Goal: Task Accomplishment & Management: Use online tool/utility

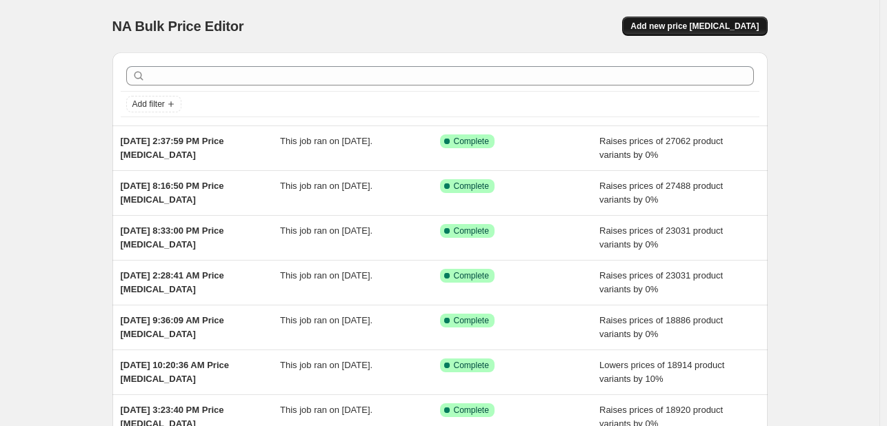
click at [669, 32] on button "Add new price [MEDICAL_DATA]" at bounding box center [694, 26] width 145 height 19
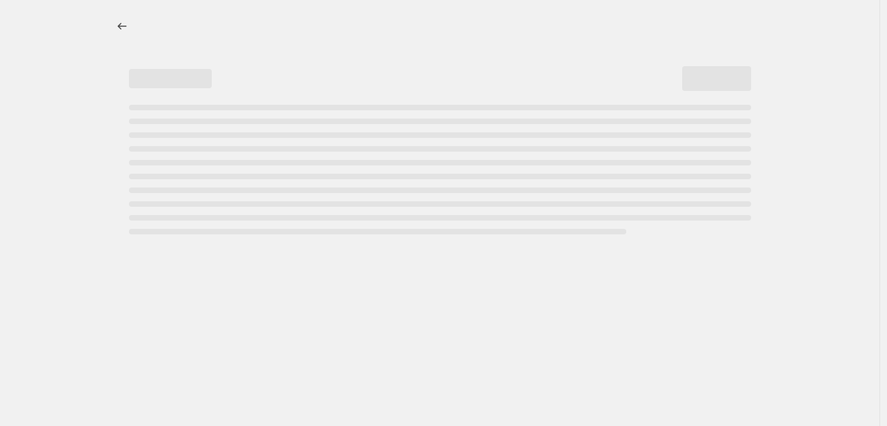
select select "percentage"
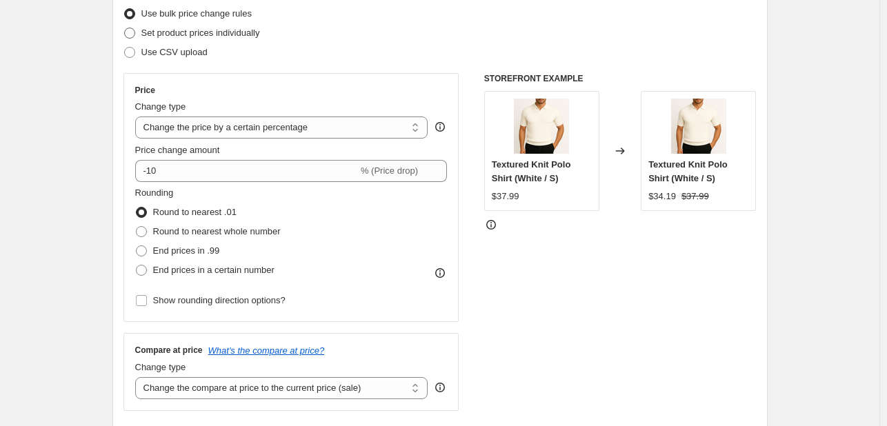
scroll to position [69, 0]
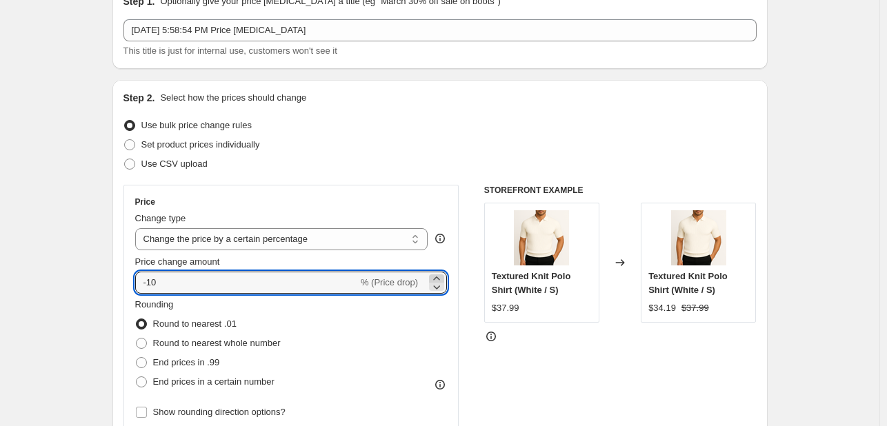
click at [433, 277] on icon at bounding box center [437, 279] width 14 height 14
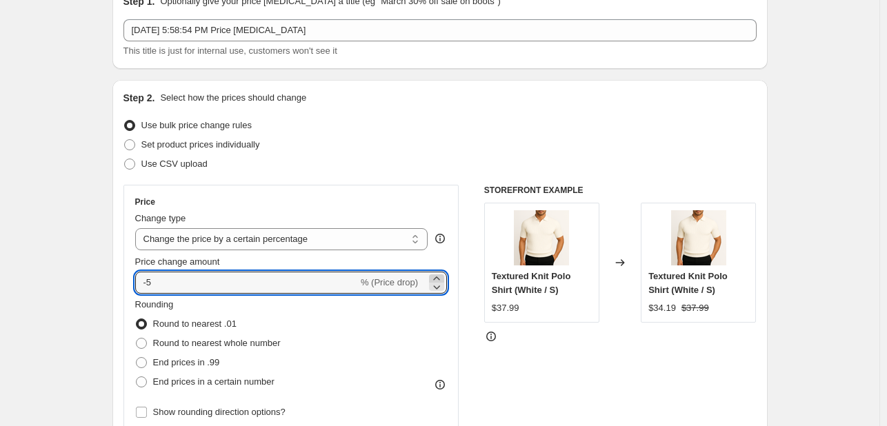
click at [433, 277] on icon at bounding box center [437, 279] width 14 height 14
click at [434, 277] on icon at bounding box center [437, 279] width 14 height 14
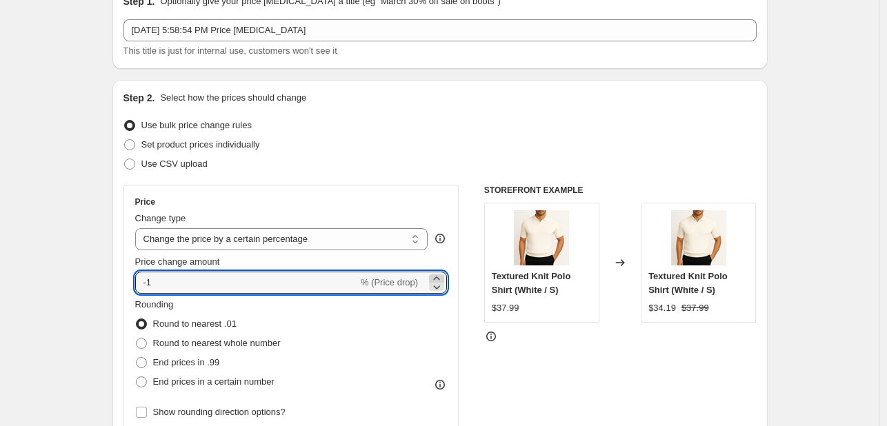
click at [439, 279] on icon at bounding box center [436, 278] width 6 height 3
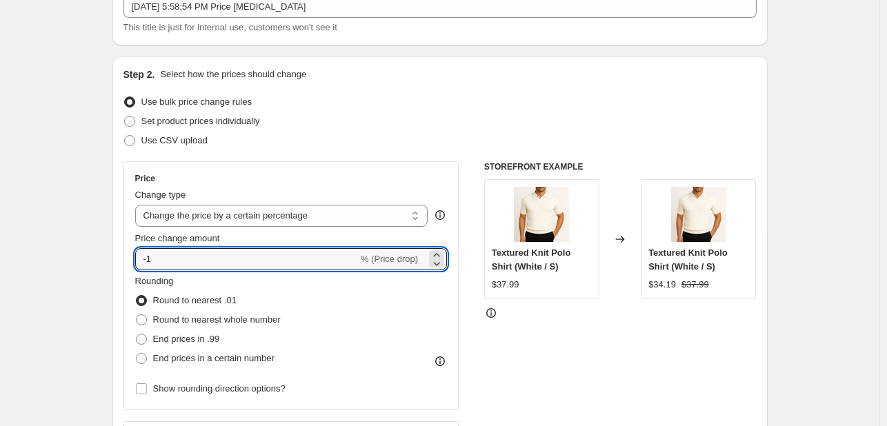
scroll to position [138, 0]
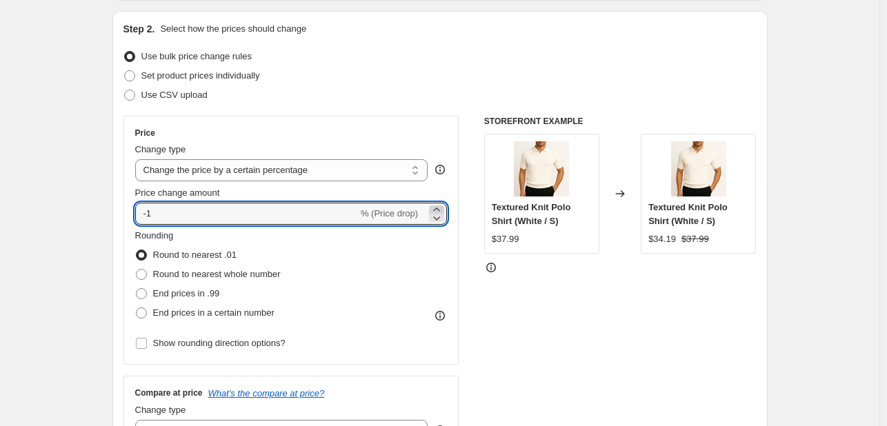
click at [441, 205] on icon at bounding box center [437, 210] width 14 height 14
type input "0"
click at [350, 281] on div "Rounding Round to nearest .01 Round to nearest whole number End prices in .99 E…" at bounding box center [291, 276] width 312 height 94
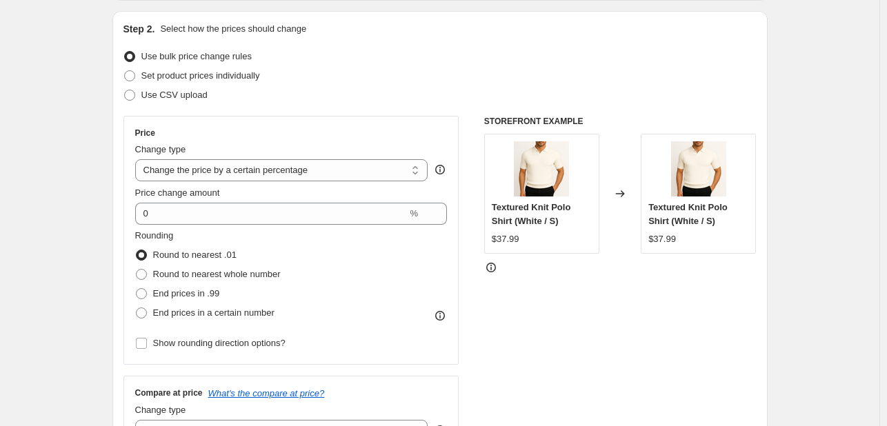
click at [221, 285] on div "End prices in .99" at bounding box center [207, 293] width 145 height 19
click at [225, 275] on span "Round to nearest whole number" at bounding box center [217, 274] width 128 height 10
click at [137, 270] on input "Round to nearest whole number" at bounding box center [136, 269] width 1 height 1
radio input "true"
click at [218, 320] on label "End prices in a certain number" at bounding box center [204, 312] width 139 height 19
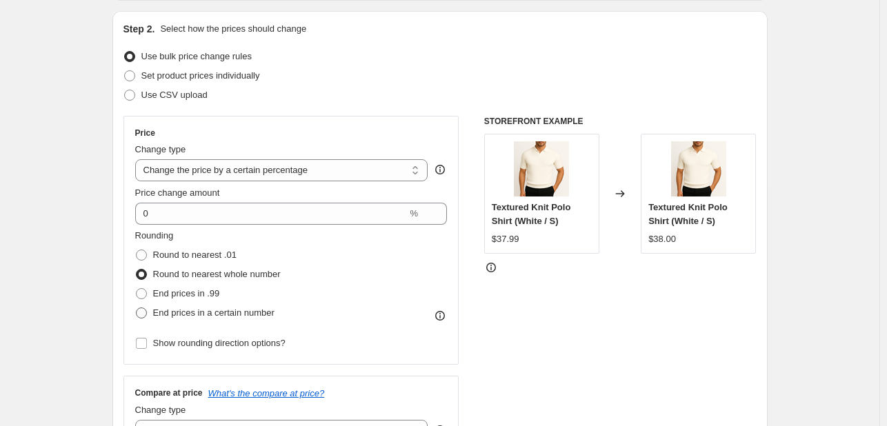
click at [137, 308] on input "End prices in a certain number" at bounding box center [136, 308] width 1 height 1
radio input "true"
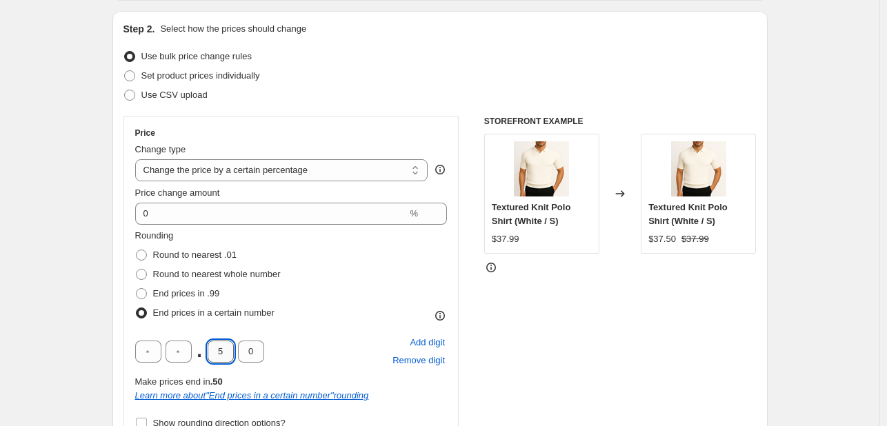
click at [228, 352] on input "5" at bounding box center [221, 352] width 26 height 22
type input "9"
drag, startPoint x: 258, startPoint y: 352, endPoint x: 245, endPoint y: 352, distance: 12.4
click at [246, 352] on input "0" at bounding box center [251, 352] width 26 height 22
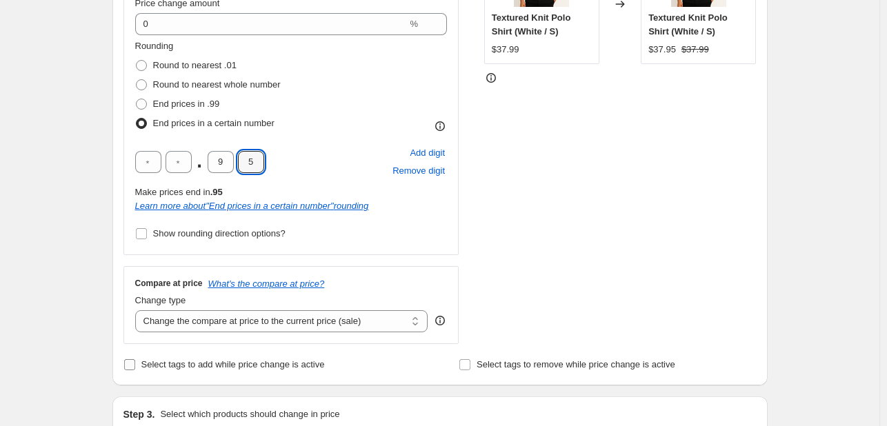
scroll to position [345, 0]
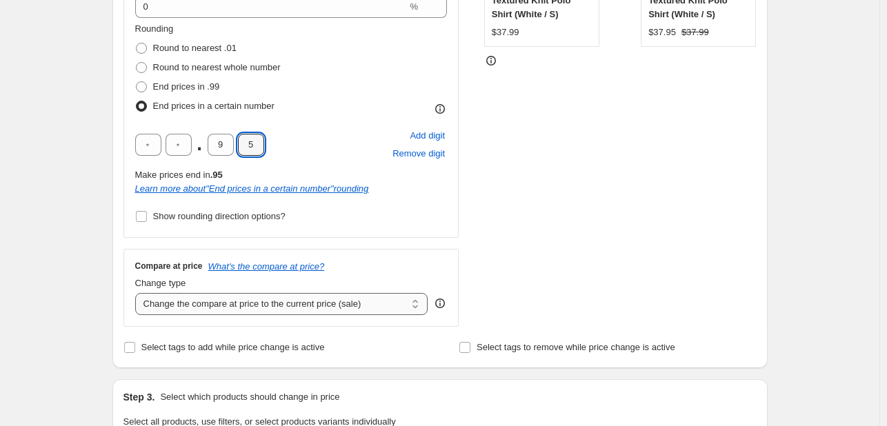
type input "5"
click at [331, 313] on select "Change the compare at price to the current price (sale) Change the compare at p…" at bounding box center [281, 304] width 293 height 22
select select "remove"
click at [138, 293] on select "Change the compare at price to the current price (sale) Change the compare at p…" at bounding box center [281, 304] width 293 height 22
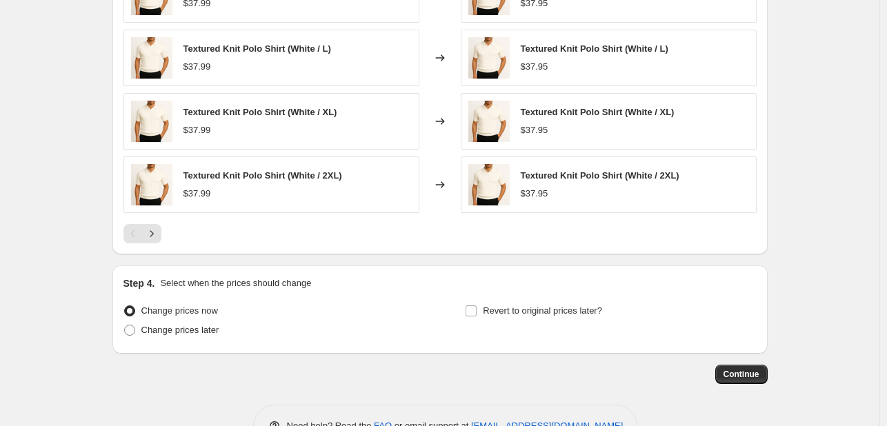
scroll to position [1032, 0]
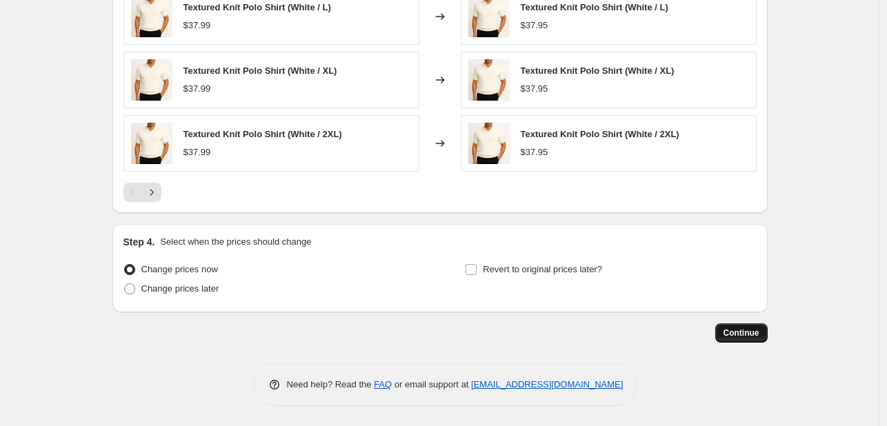
click at [736, 335] on span "Continue" at bounding box center [741, 333] width 36 height 11
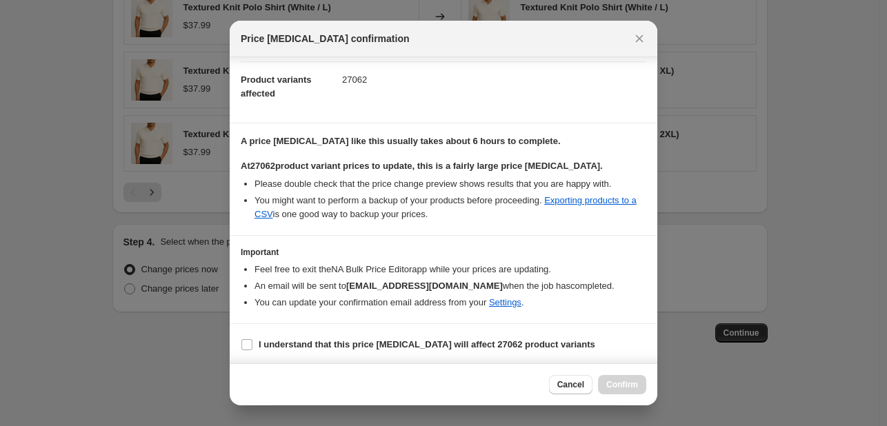
scroll to position [144, 0]
click at [350, 339] on b "I understand that this price change job will affect 27062 product variants" at bounding box center [427, 344] width 336 height 10
click at [252, 339] on input "I understand that this price change job will affect 27062 product variants" at bounding box center [246, 344] width 11 height 11
checkbox input "true"
click at [617, 385] on span "Confirm" at bounding box center [622, 384] width 32 height 11
